Goal: Task Accomplishment & Management: Use online tool/utility

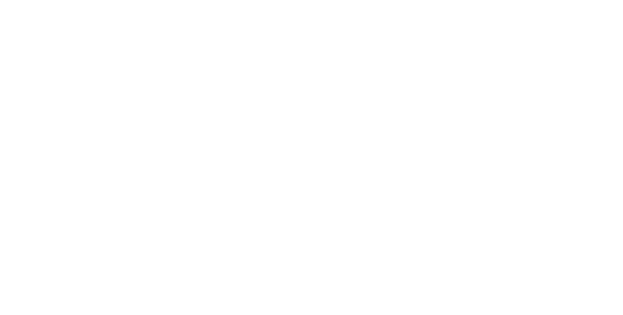
click at [385, 2] on div at bounding box center [311, 157] width 623 height 315
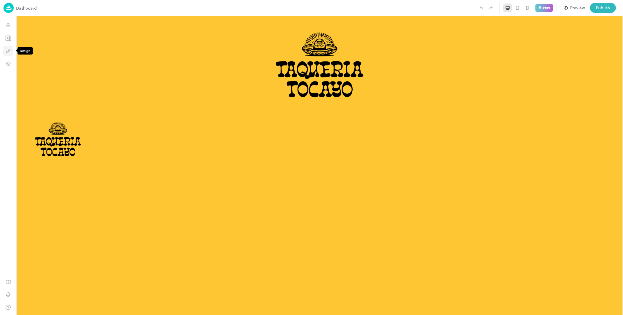
click at [11, 49] on button "Design" at bounding box center [8, 51] width 11 height 11
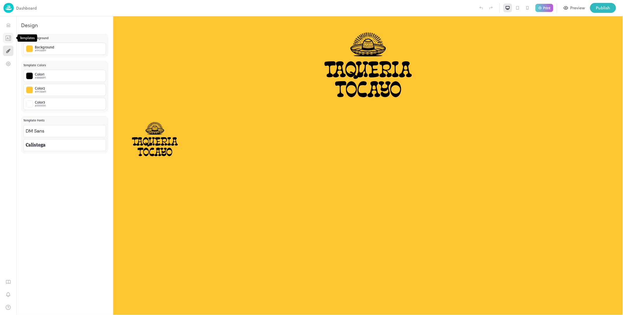
click at [11, 38] on button "Templates" at bounding box center [8, 38] width 11 height 11
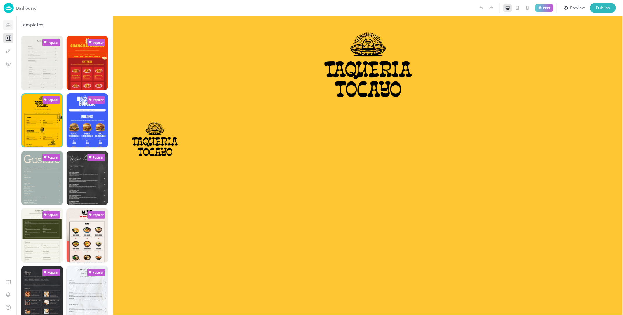
click at [6, 24] on icon "Items" at bounding box center [8, 23] width 4 height 1
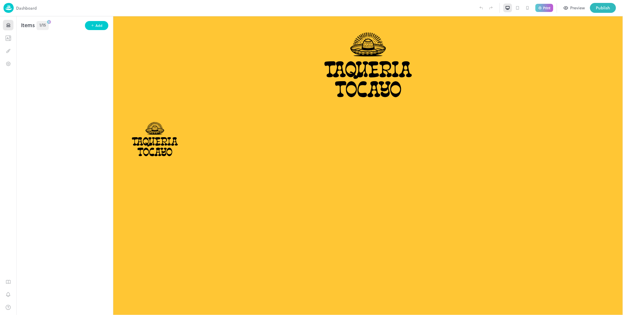
click at [43, 45] on div "Items 1/15 Add To pick up a draggable item, press the space bar. While dragging…" at bounding box center [64, 165] width 97 height 299
drag, startPoint x: 43, startPoint y: 45, endPoint x: 41, endPoint y: 42, distance: 3.7
click at [41, 42] on div "Items 1/15 Add To pick up a draggable item, press the space bar. While dragging…" at bounding box center [64, 165] width 97 height 299
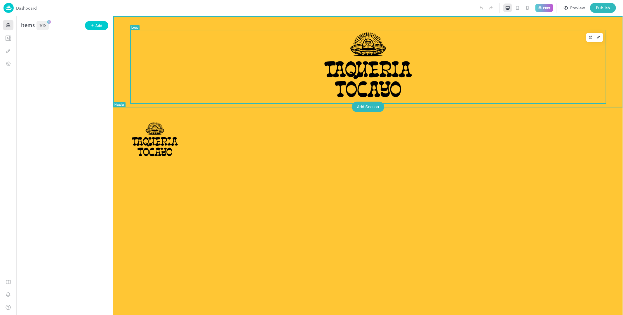
click at [358, 73] on img at bounding box center [367, 66] width 91 height 73
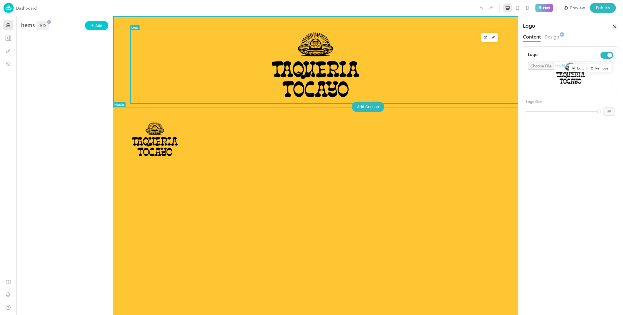
click at [358, 73] on img at bounding box center [314, 66] width 91 height 73
click at [329, 70] on img at bounding box center [314, 66] width 91 height 73
click at [363, 108] on div "Add Section" at bounding box center [367, 106] width 33 height 11
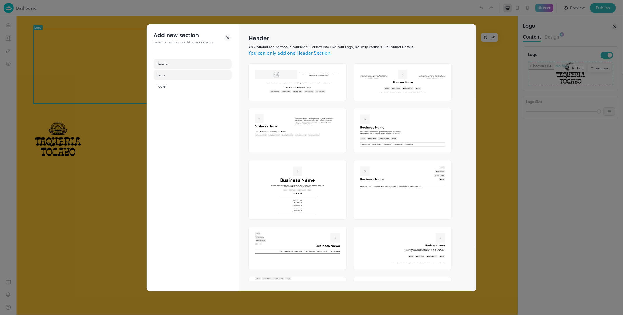
click at [175, 76] on div "Items" at bounding box center [193, 75] width 78 height 10
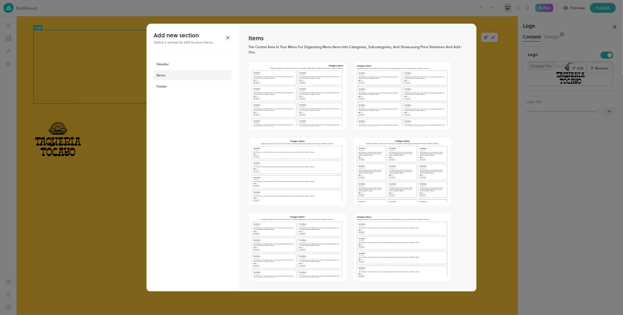
click at [292, 84] on img at bounding box center [297, 94] width 97 height 64
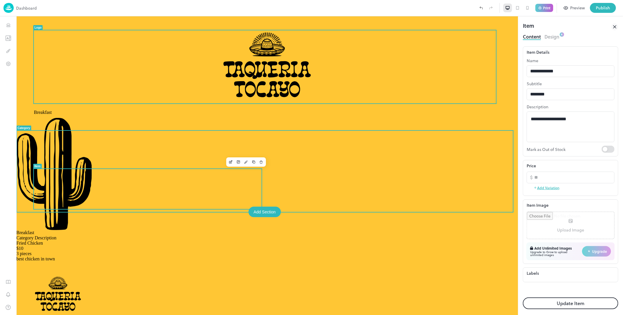
click at [111, 245] on div "$10" at bounding box center [266, 247] width 501 height 5
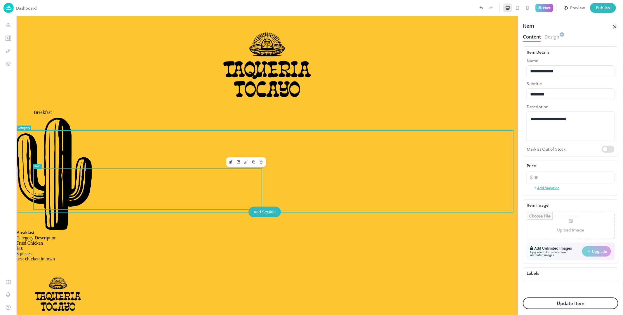
click at [111, 245] on div "$10" at bounding box center [266, 247] width 501 height 5
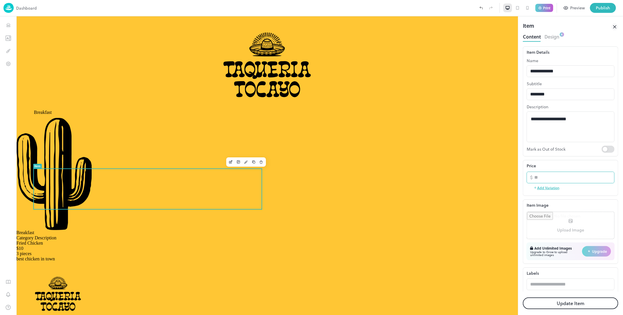
click at [250, 150] on input "**" at bounding box center [230, 145] width 40 height 9
type input "***"
click at [569, 300] on button "Update Item" at bounding box center [570, 303] width 95 height 12
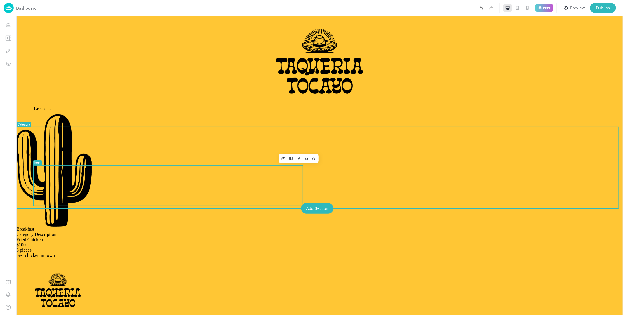
scroll to position [4, 0]
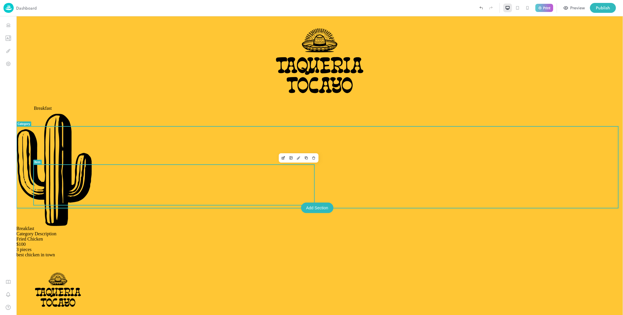
click at [304, 156] on icon "Duplicate" at bounding box center [305, 157] width 2 height 2
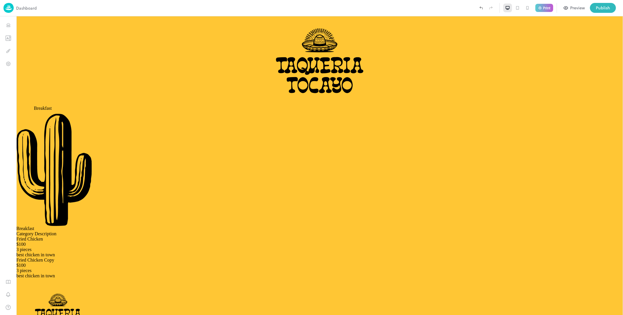
click at [518, 7] on icon at bounding box center [517, 8] width 5 height 5
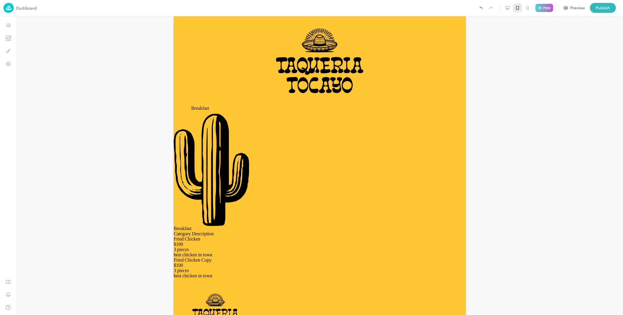
click at [523, 7] on div at bounding box center [527, 8] width 9 height 9
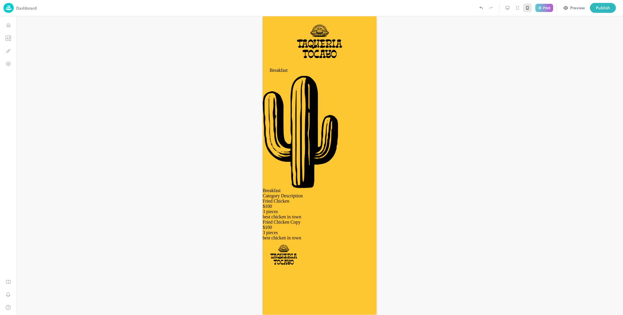
click at [506, 6] on icon at bounding box center [508, 7] width 4 height 2
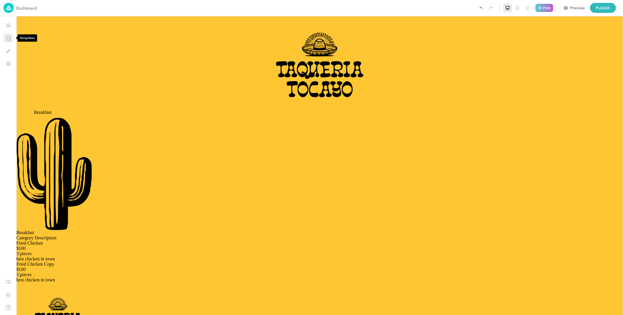
click at [7, 37] on icon "Templates" at bounding box center [8, 38] width 6 height 6
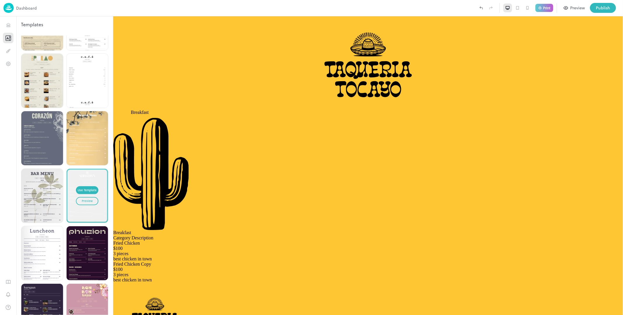
scroll to position [1291, 0]
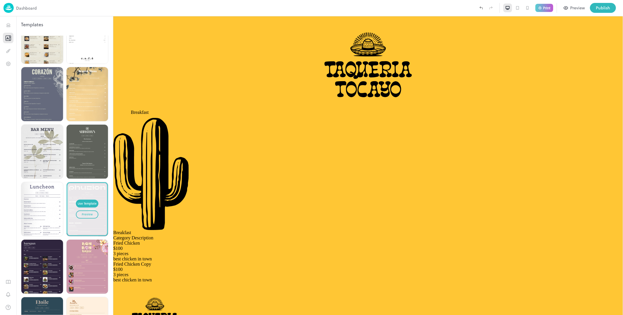
click at [84, 212] on div "Preview" at bounding box center [87, 214] width 11 height 5
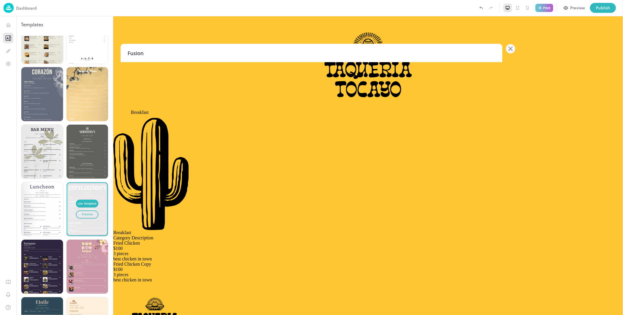
click at [511, 47] on icon at bounding box center [510, 48] width 9 height 9
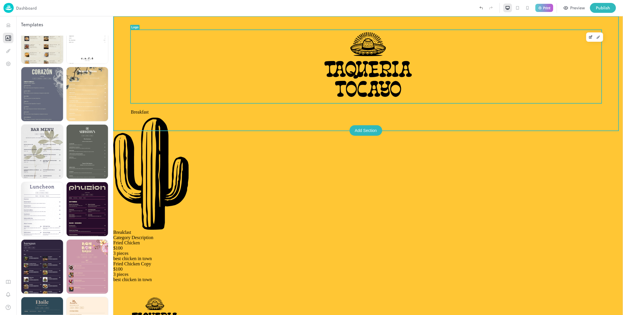
scroll to position [0, 0]
click at [285, 43] on div at bounding box center [367, 66] width 475 height 73
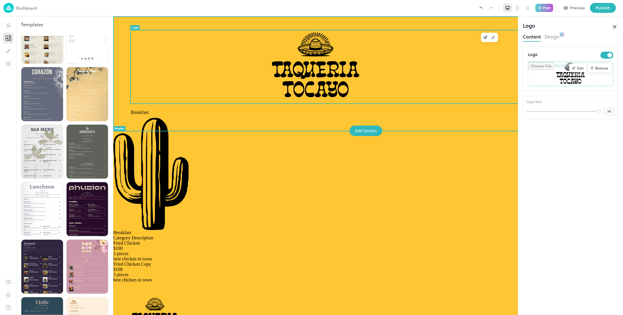
click at [269, 38] on img at bounding box center [314, 66] width 91 height 73
click at [265, 47] on div at bounding box center [314, 66] width 369 height 73
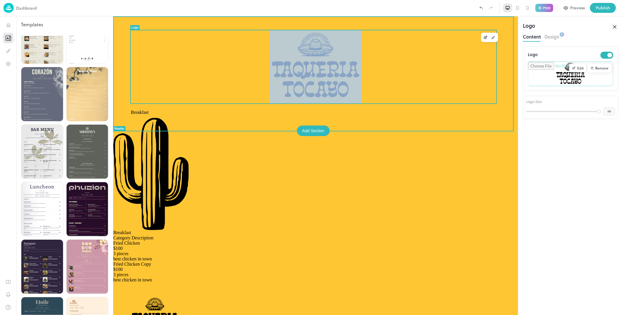
click at [265, 47] on div at bounding box center [314, 66] width 369 height 73
click at [253, 54] on div at bounding box center [314, 66] width 369 height 73
